Goal: Find specific page/section: Find specific page/section

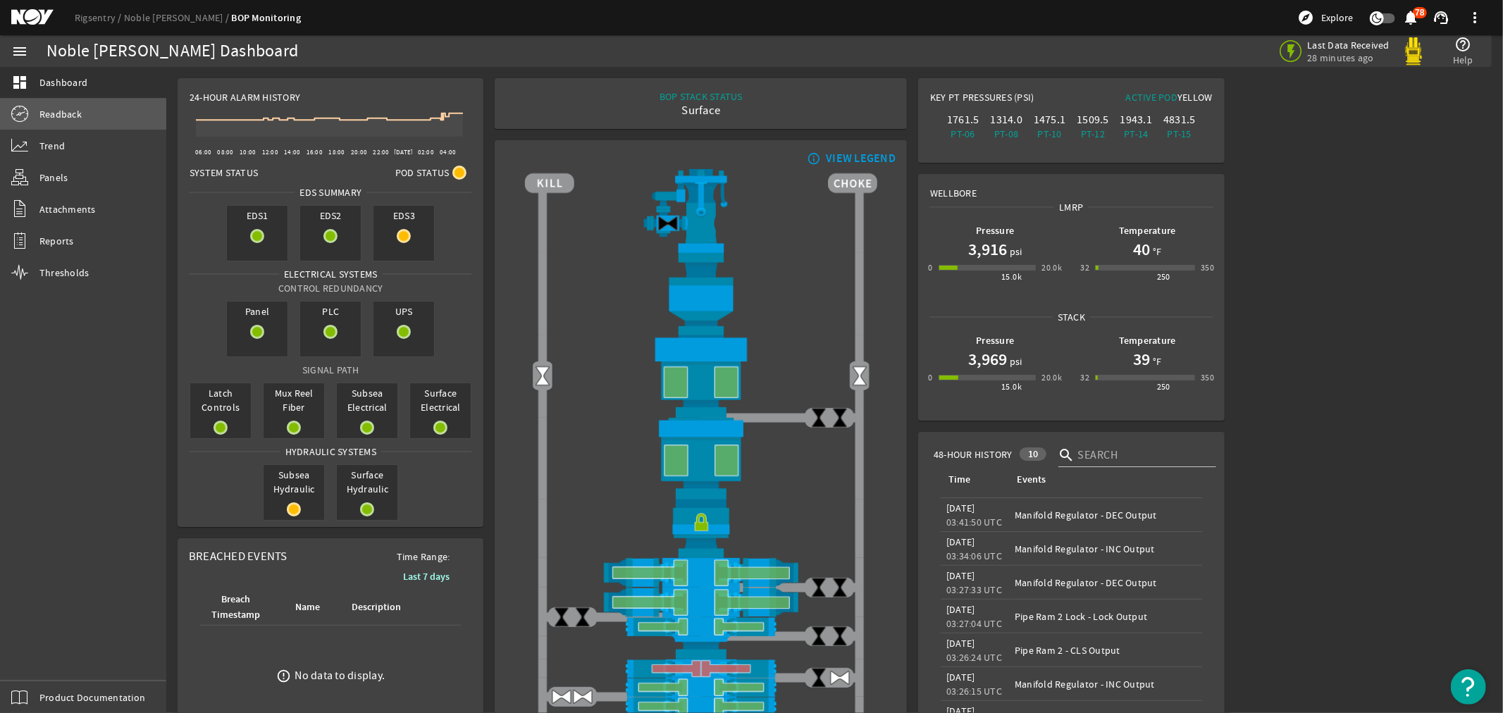
click at [48, 113] on span "Readback" at bounding box center [60, 114] width 42 height 14
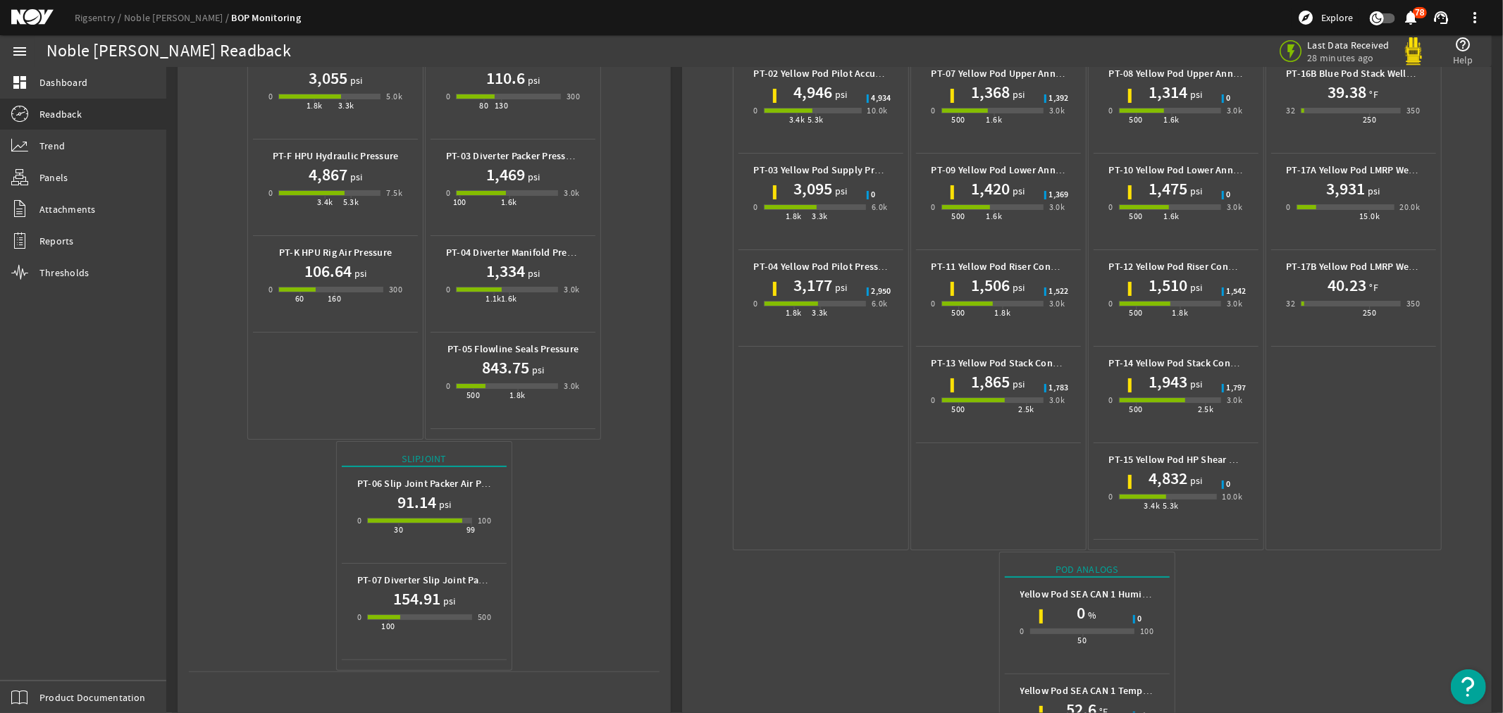
scroll to position [461, 0]
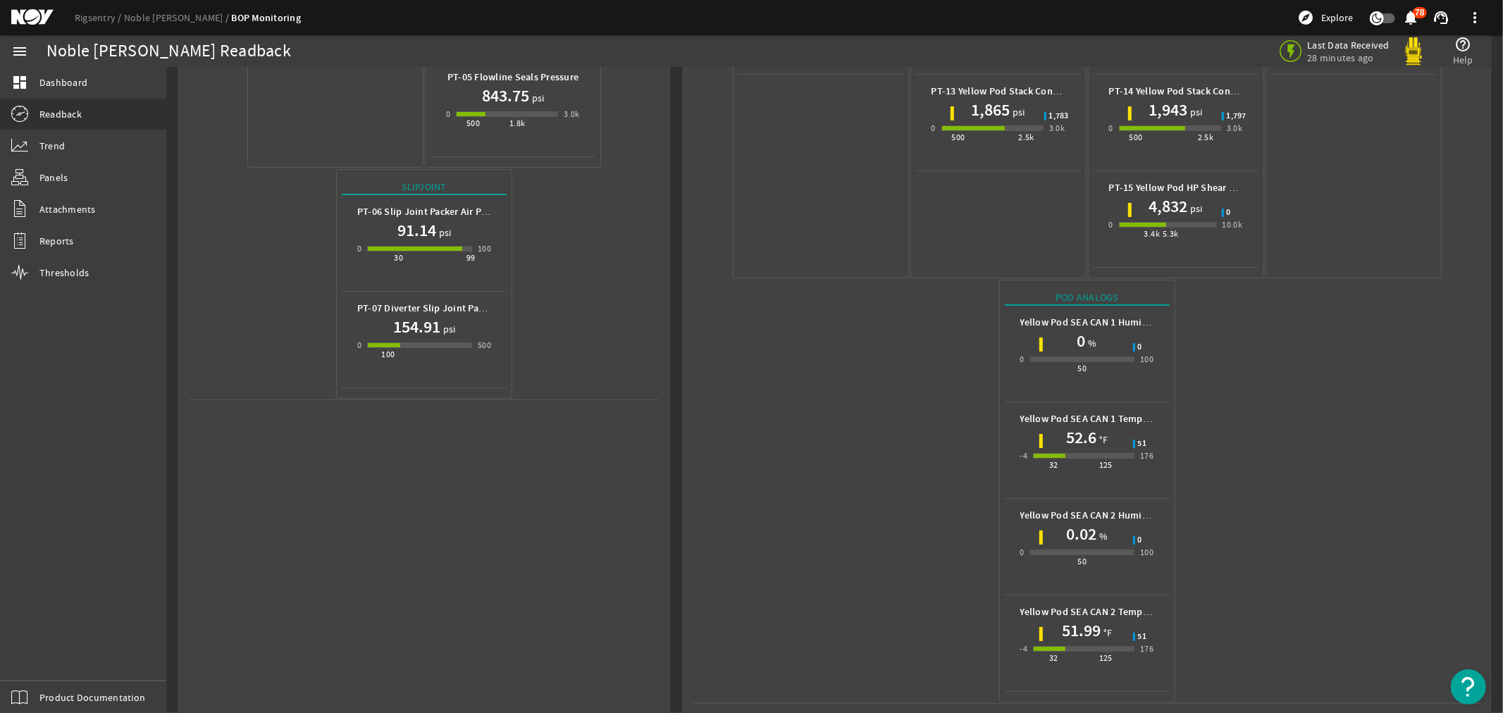
click at [31, 18] on mat-icon at bounding box center [42, 17] width 63 height 17
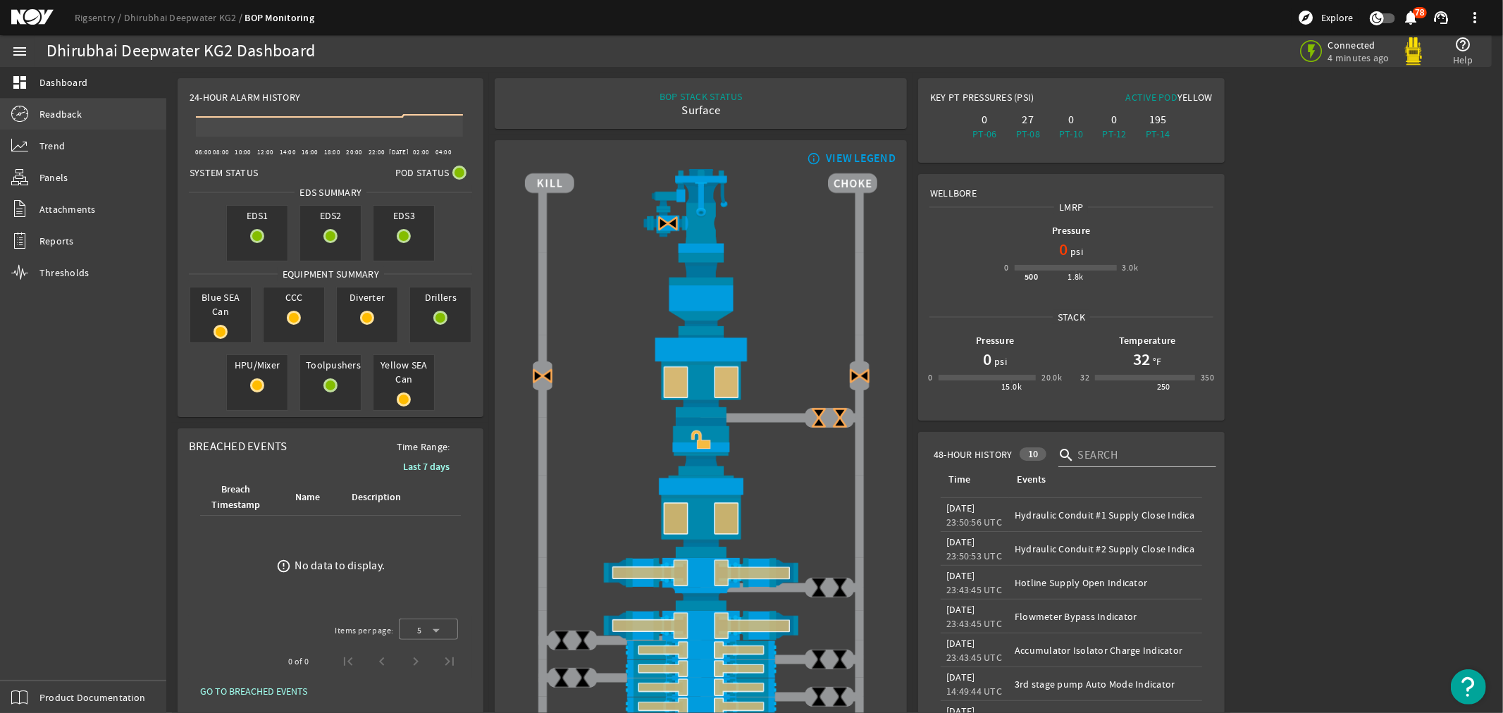
click at [61, 115] on span "Readback" at bounding box center [60, 114] width 42 height 14
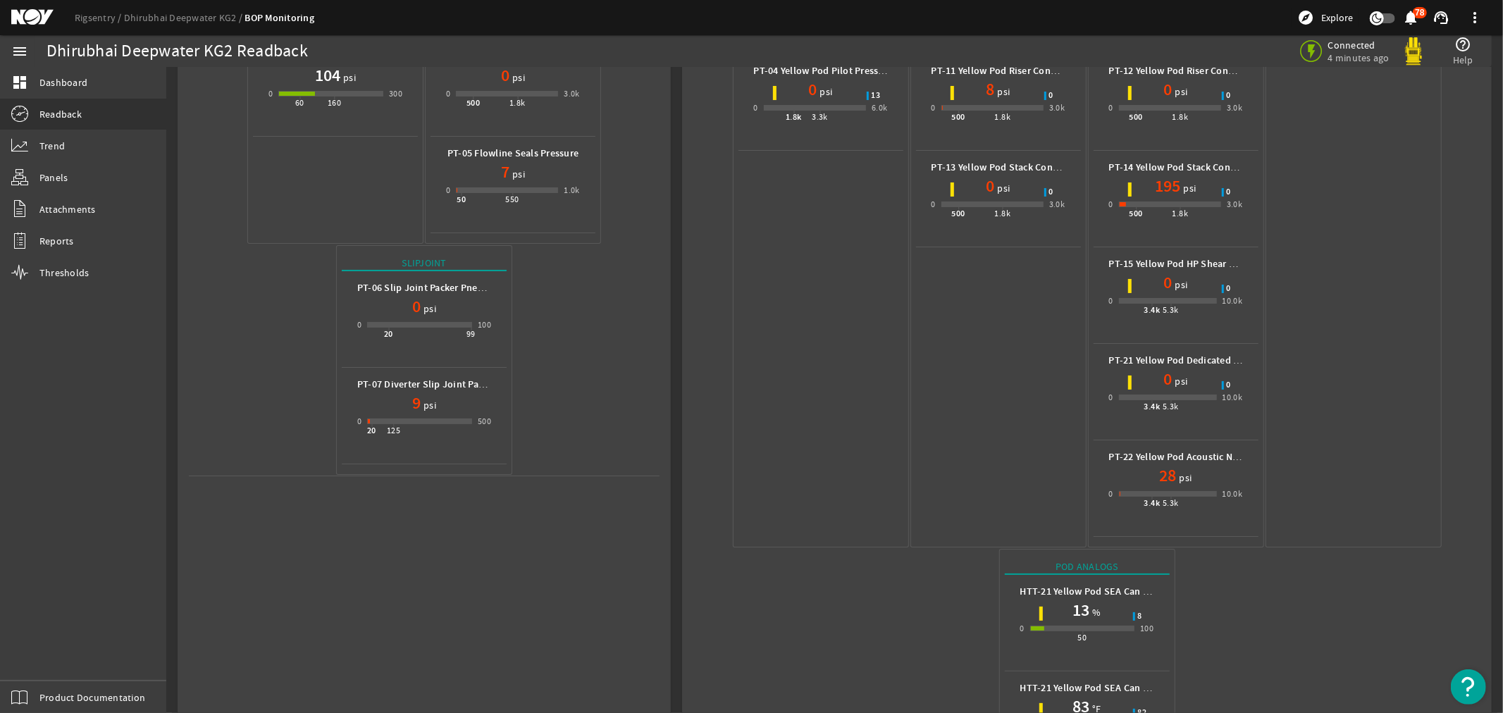
scroll to position [653, 0]
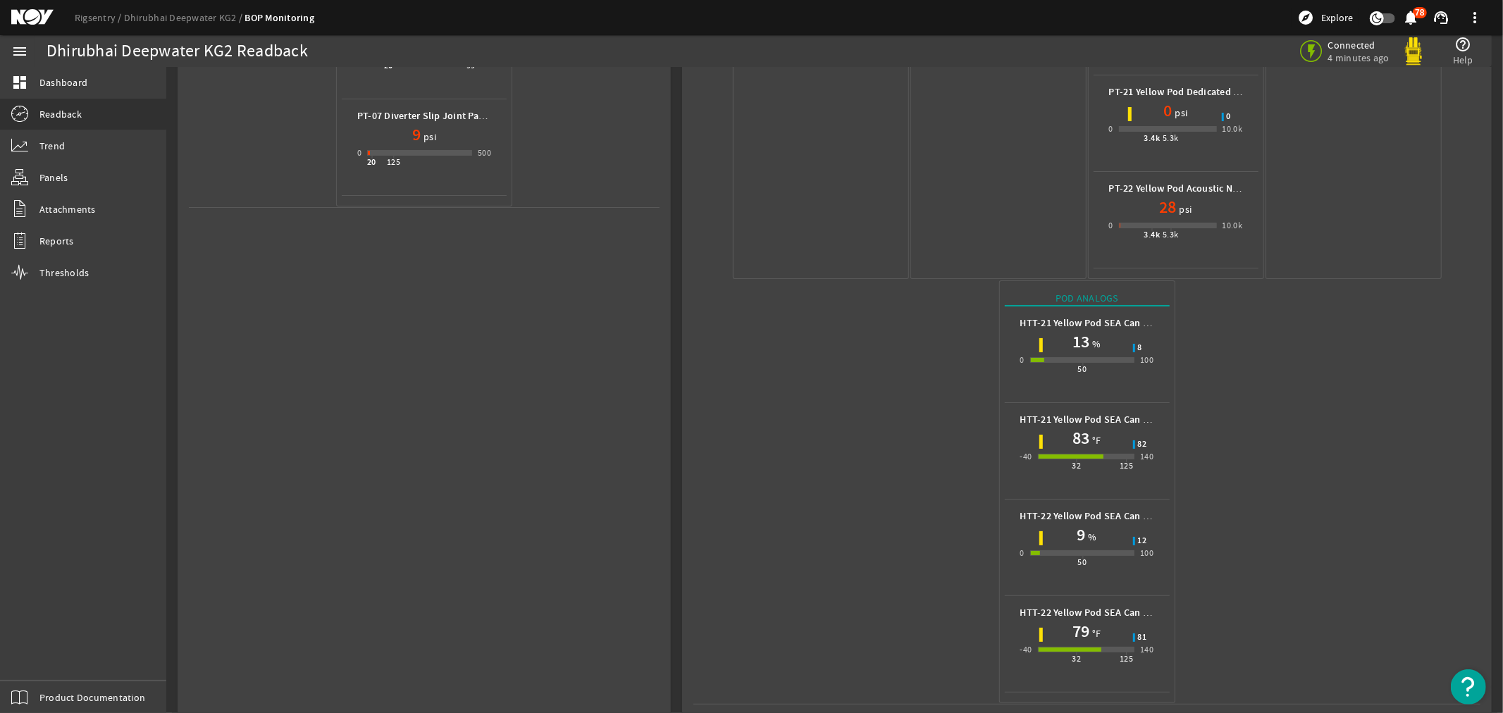
click at [19, 14] on mat-icon at bounding box center [42, 17] width 63 height 17
